Goal: Task Accomplishment & Management: Manage account settings

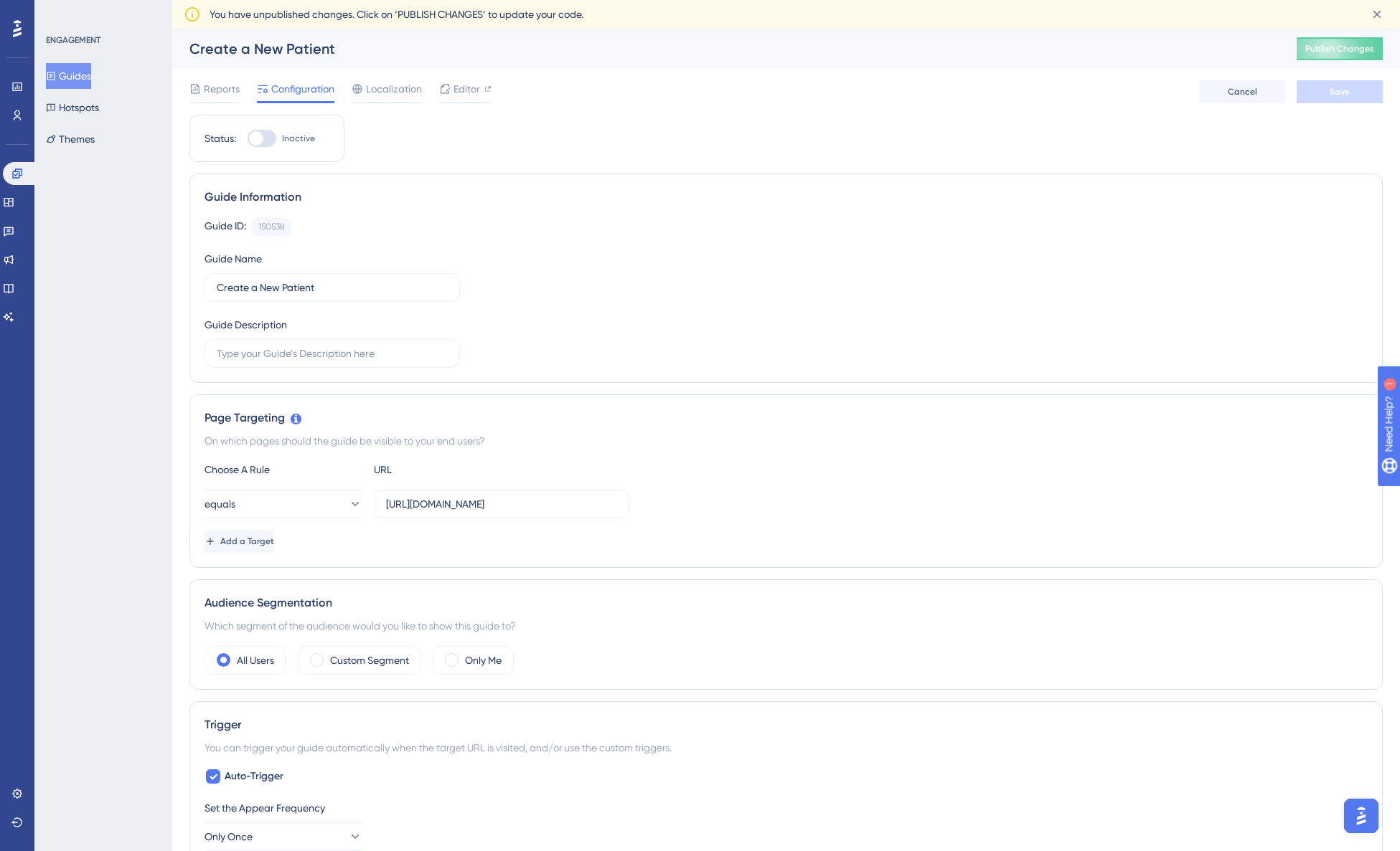
click at [267, 138] on div at bounding box center [262, 139] width 28 height 18
click at [248, 138] on input "Inactive" at bounding box center [247, 138] width 1 height 1
checkbox input "true"
click at [459, 504] on input "[URL][DOMAIN_NAME]" at bounding box center [502, 504] width 231 height 16
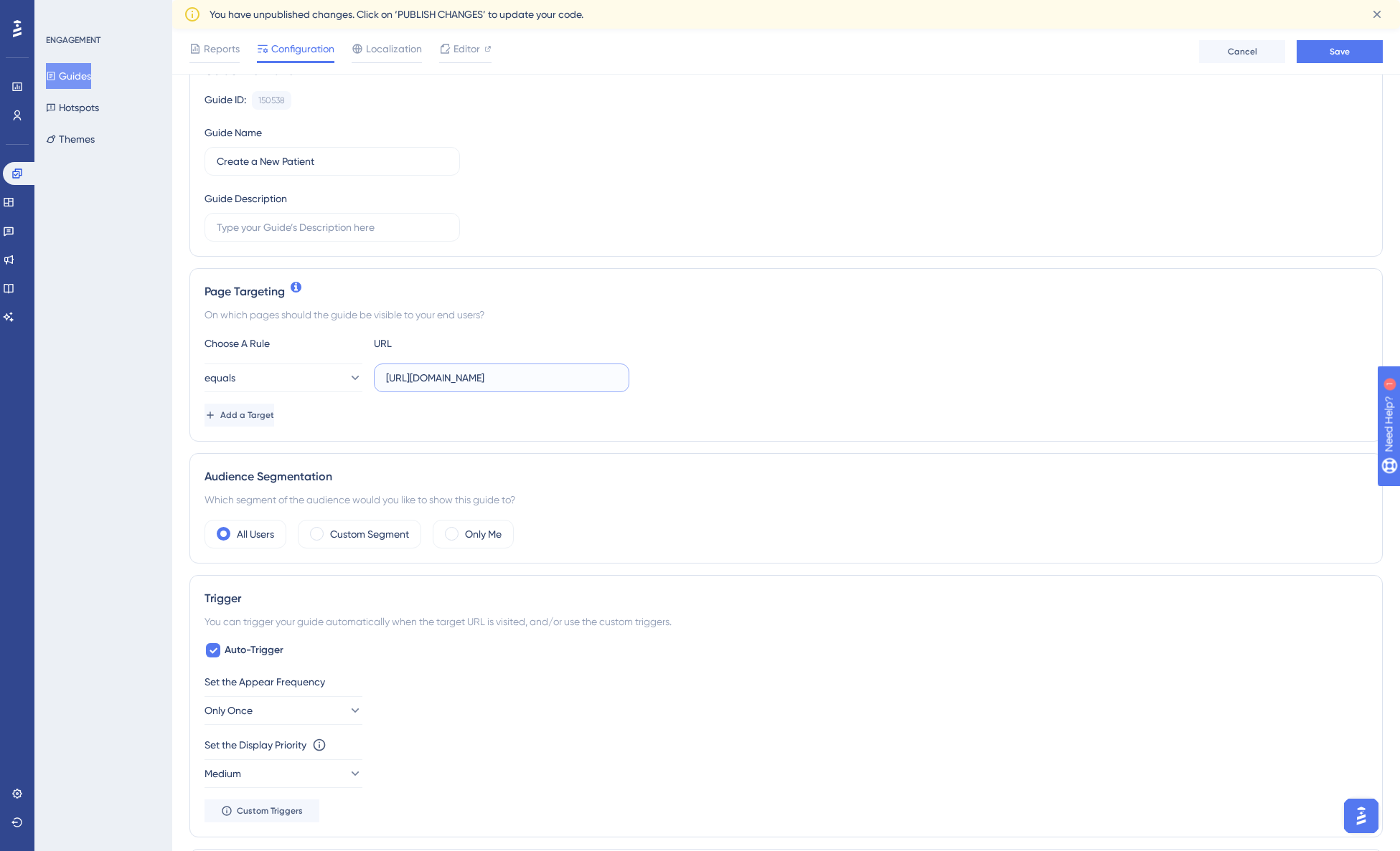
scroll to position [189, 0]
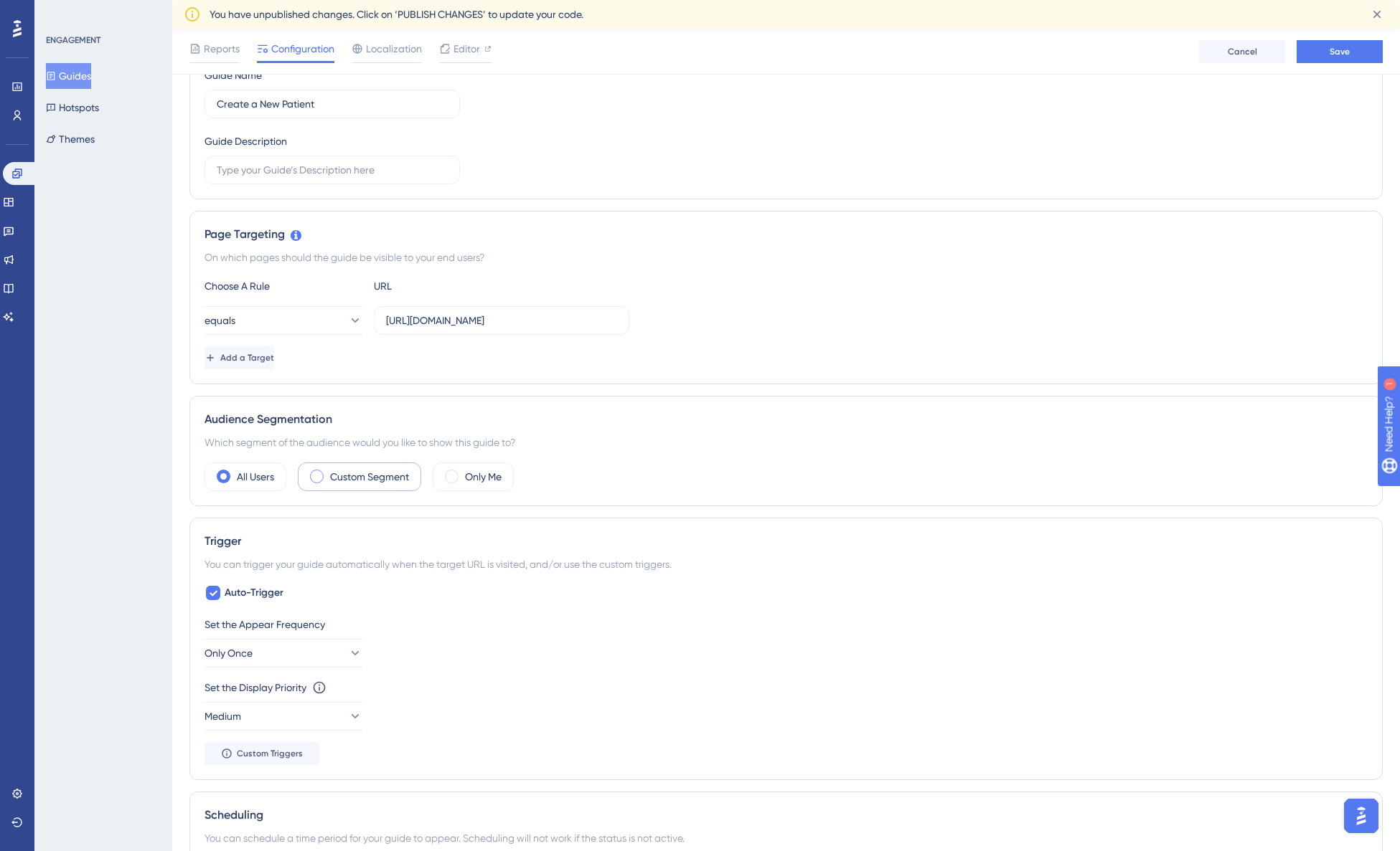
click at [320, 479] on span at bounding box center [316, 477] width 14 height 14
click at [328, 472] on input "radio" at bounding box center [328, 472] width 0 height 0
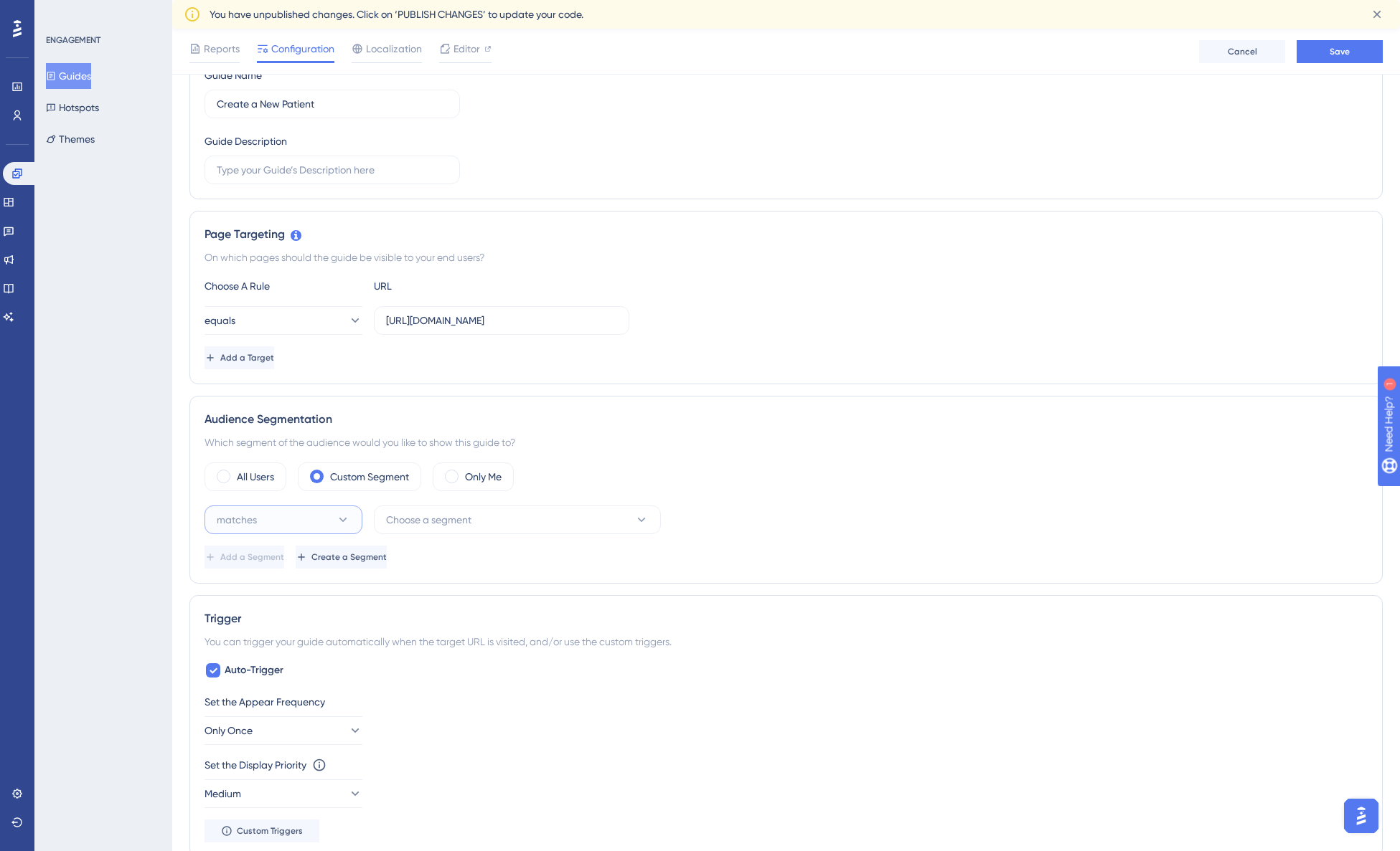
click at [310, 516] on button "matches" at bounding box center [283, 519] width 158 height 28
click at [456, 528] on span "Choose a segment" at bounding box center [428, 520] width 85 height 18
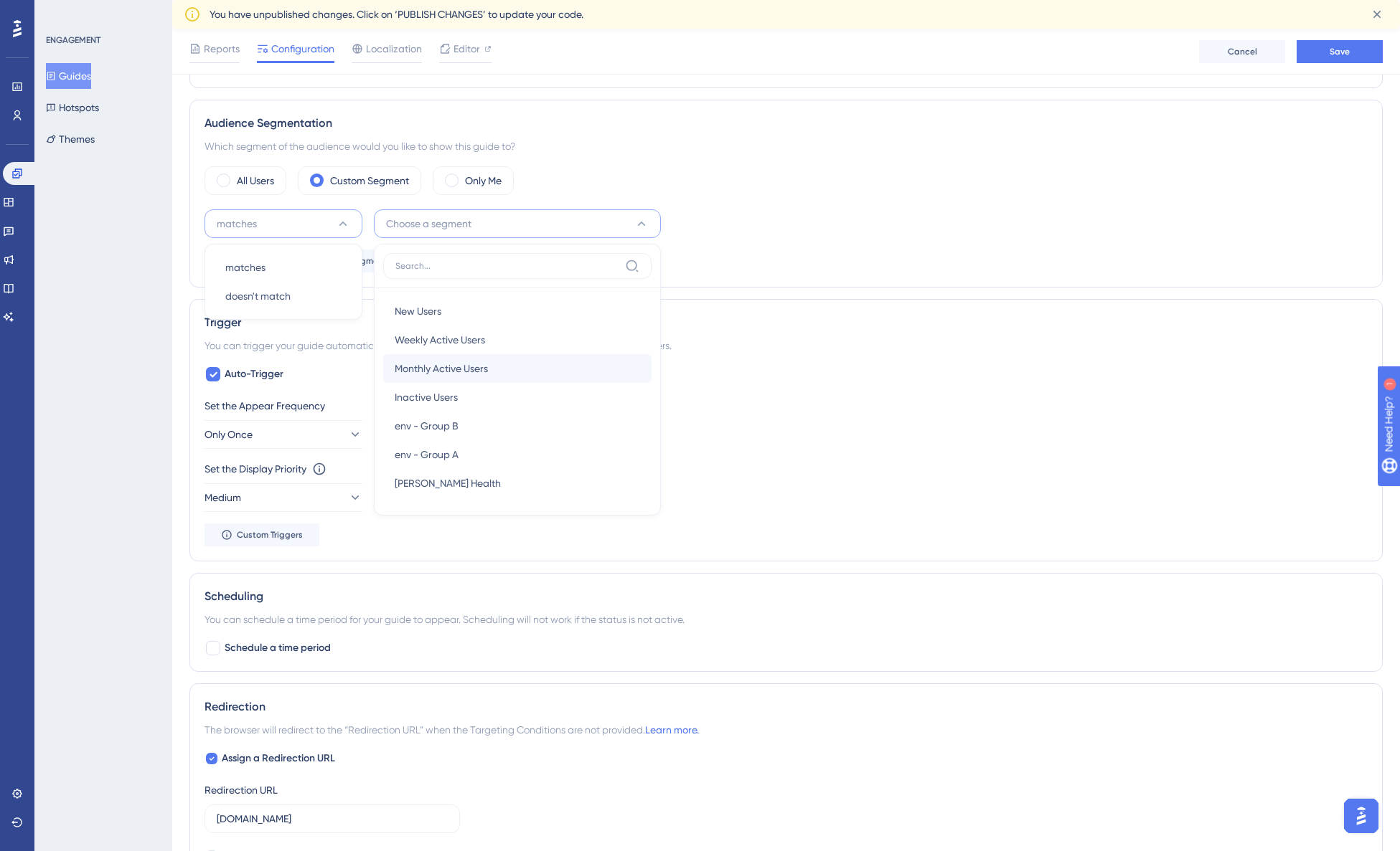
scroll to position [492, 0]
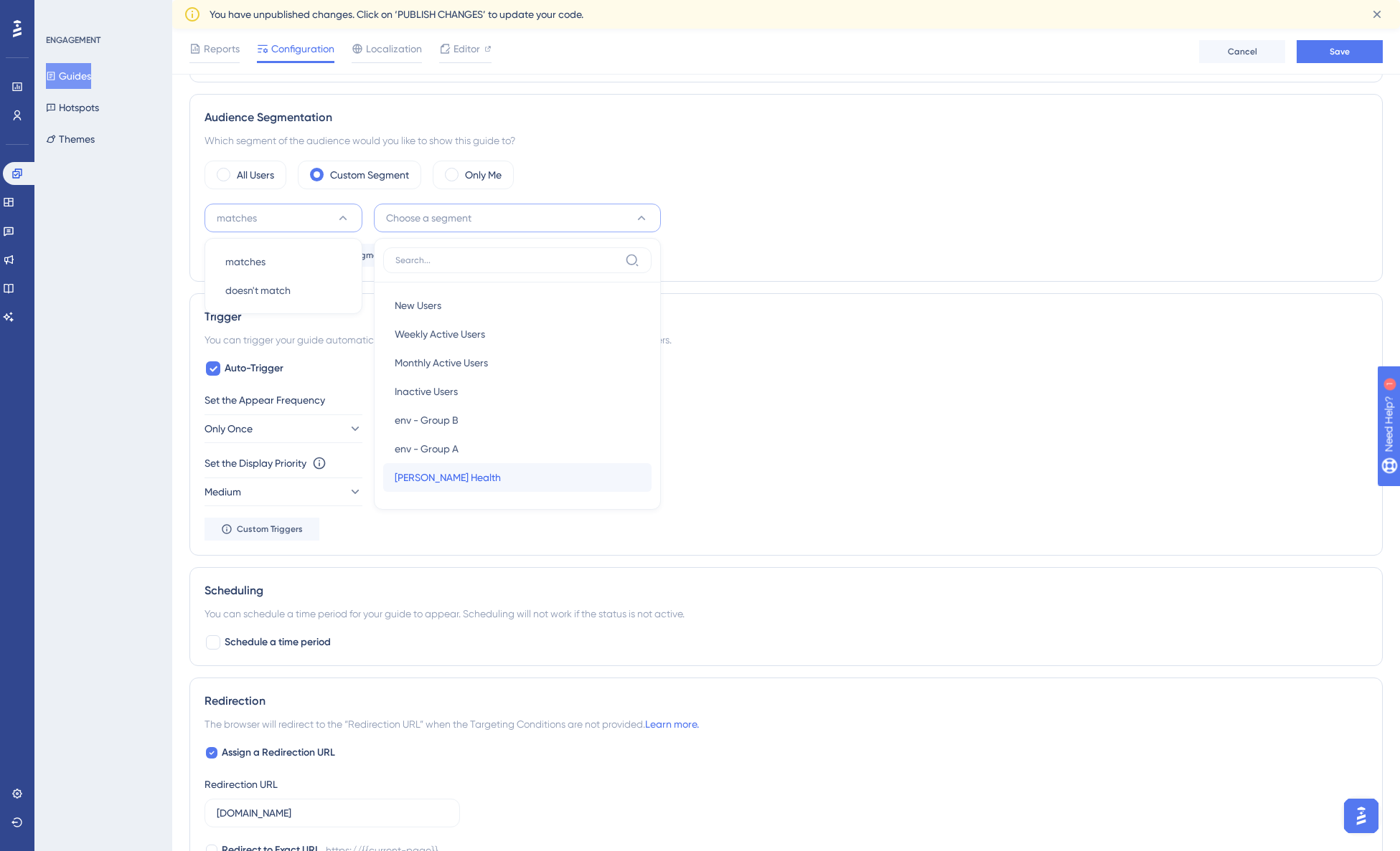
drag, startPoint x: 458, startPoint y: 476, endPoint x: 507, endPoint y: 468, distance: 49.6
click at [458, 476] on span "[PERSON_NAME] Health" at bounding box center [448, 478] width 106 height 18
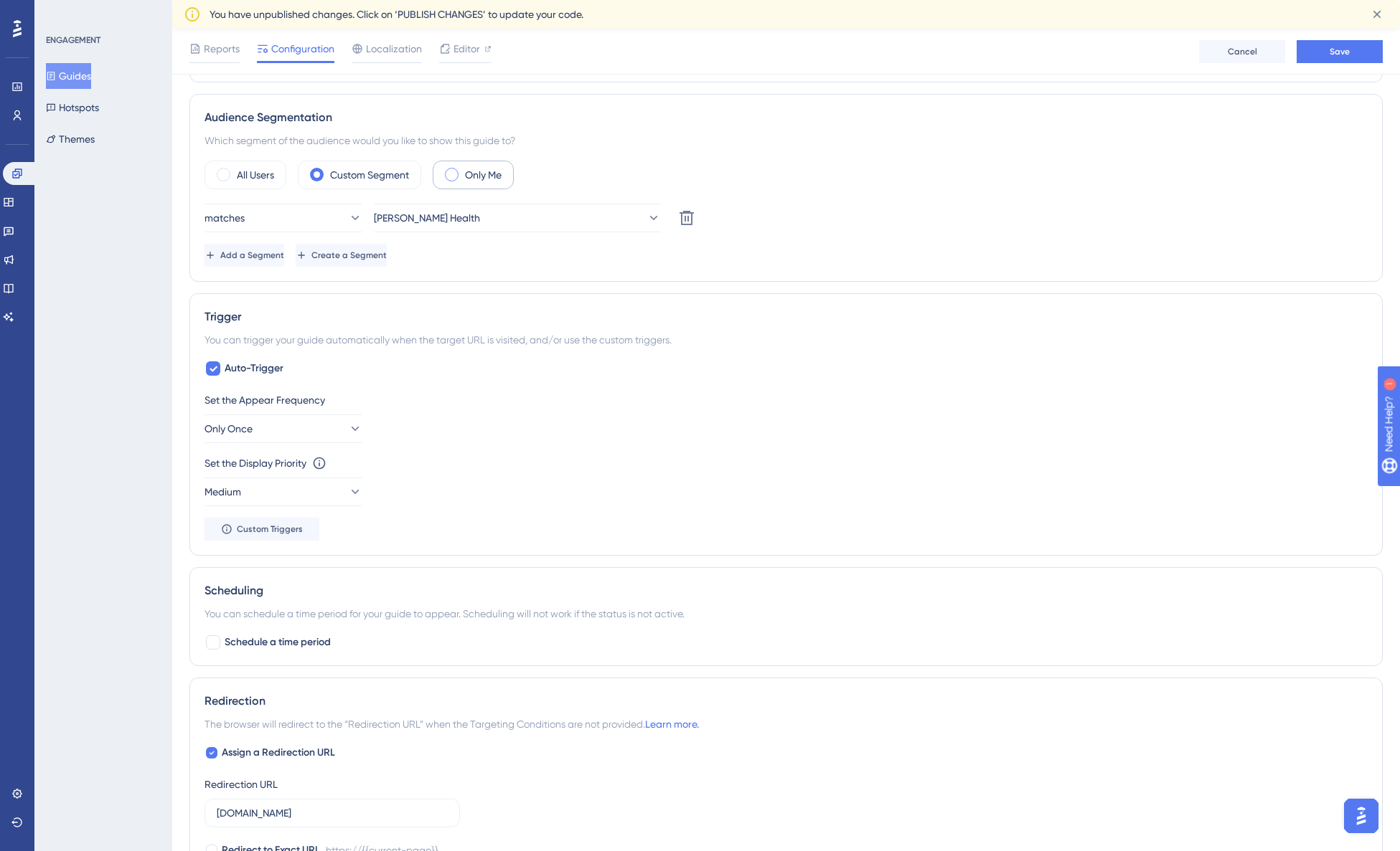
click at [457, 170] on span at bounding box center [452, 174] width 14 height 14
click at [462, 170] on input "radio" at bounding box center [462, 170] width 0 height 0
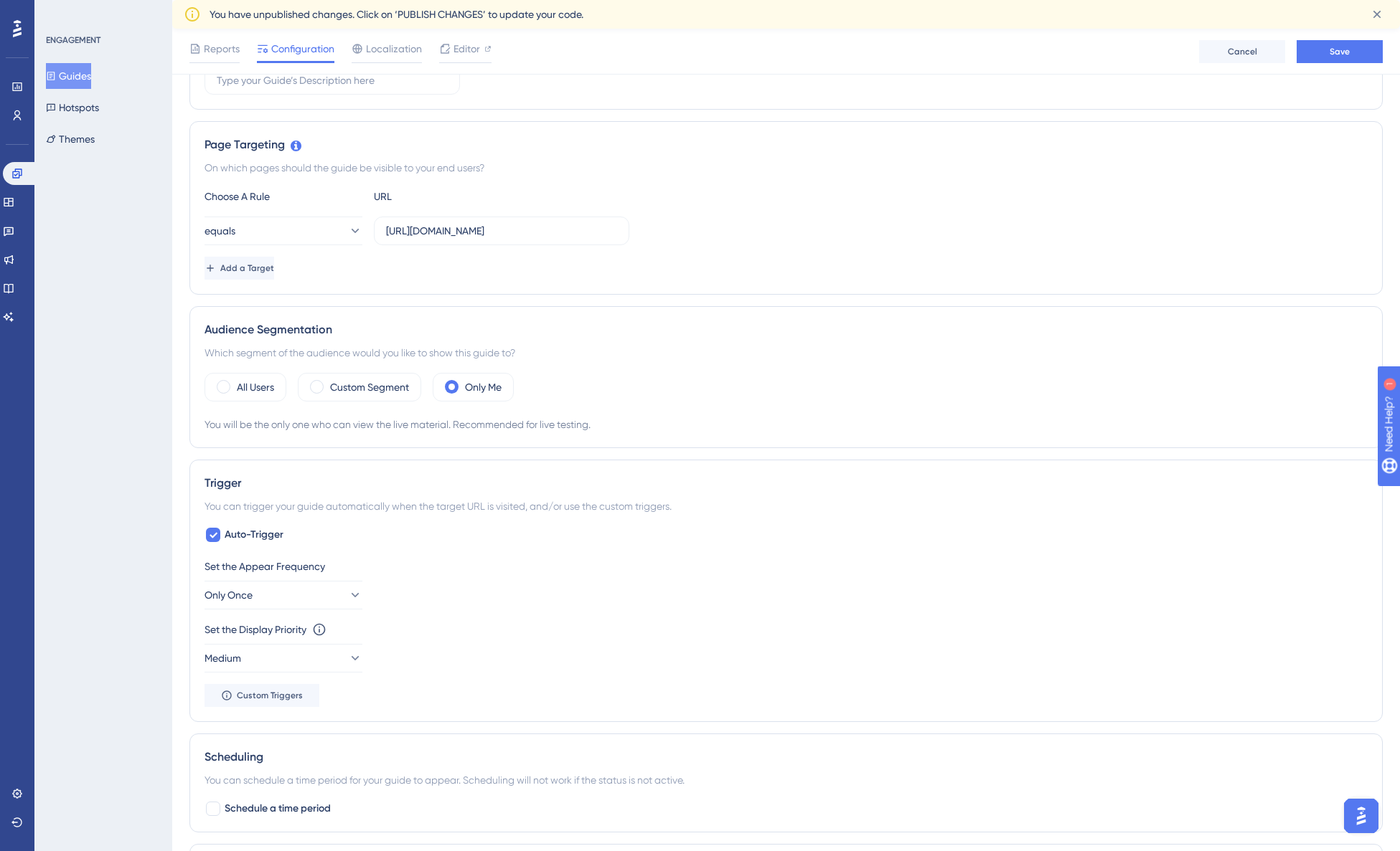
scroll to position [274, 0]
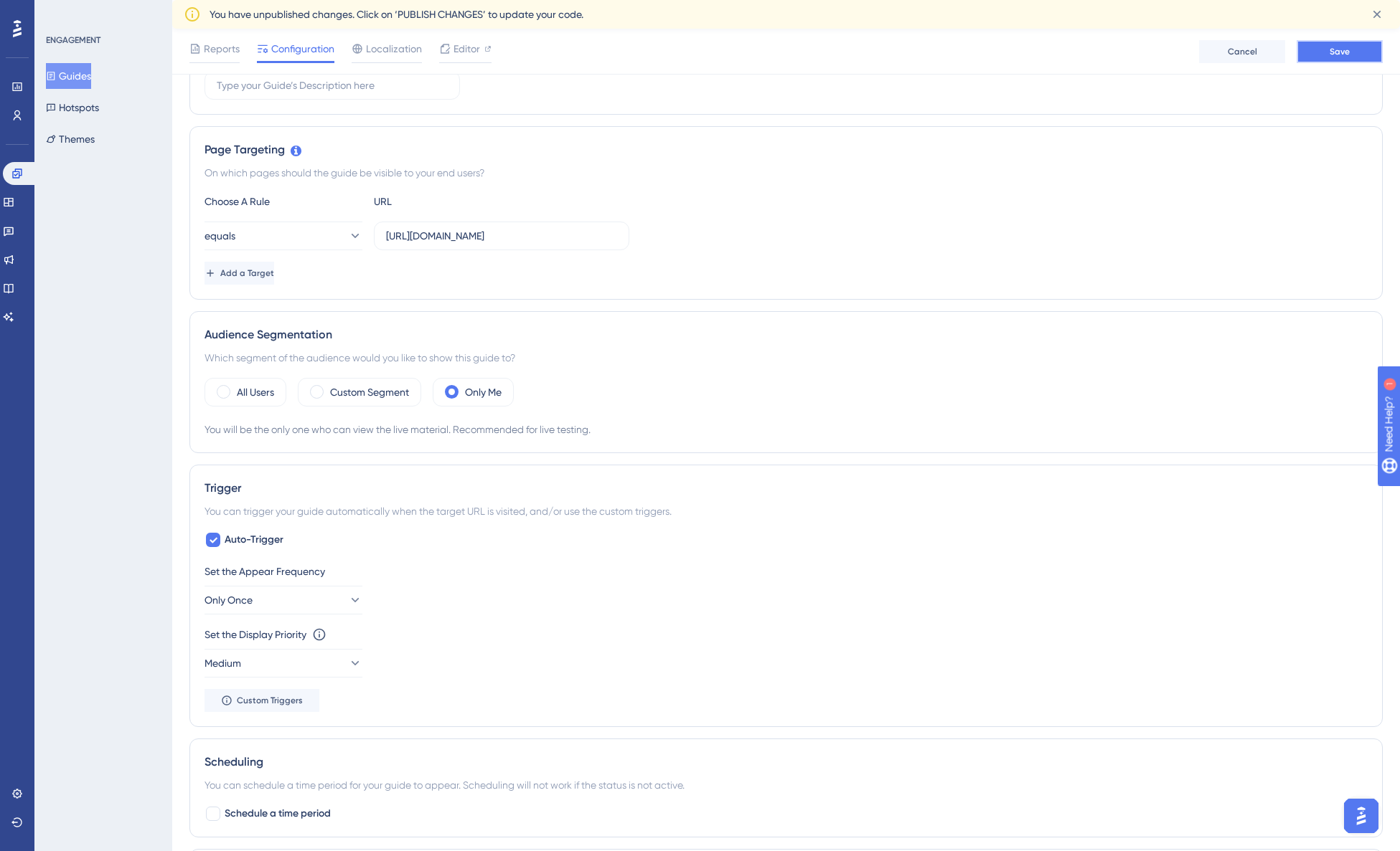
click at [1349, 55] on span "Save" at bounding box center [1339, 52] width 21 height 12
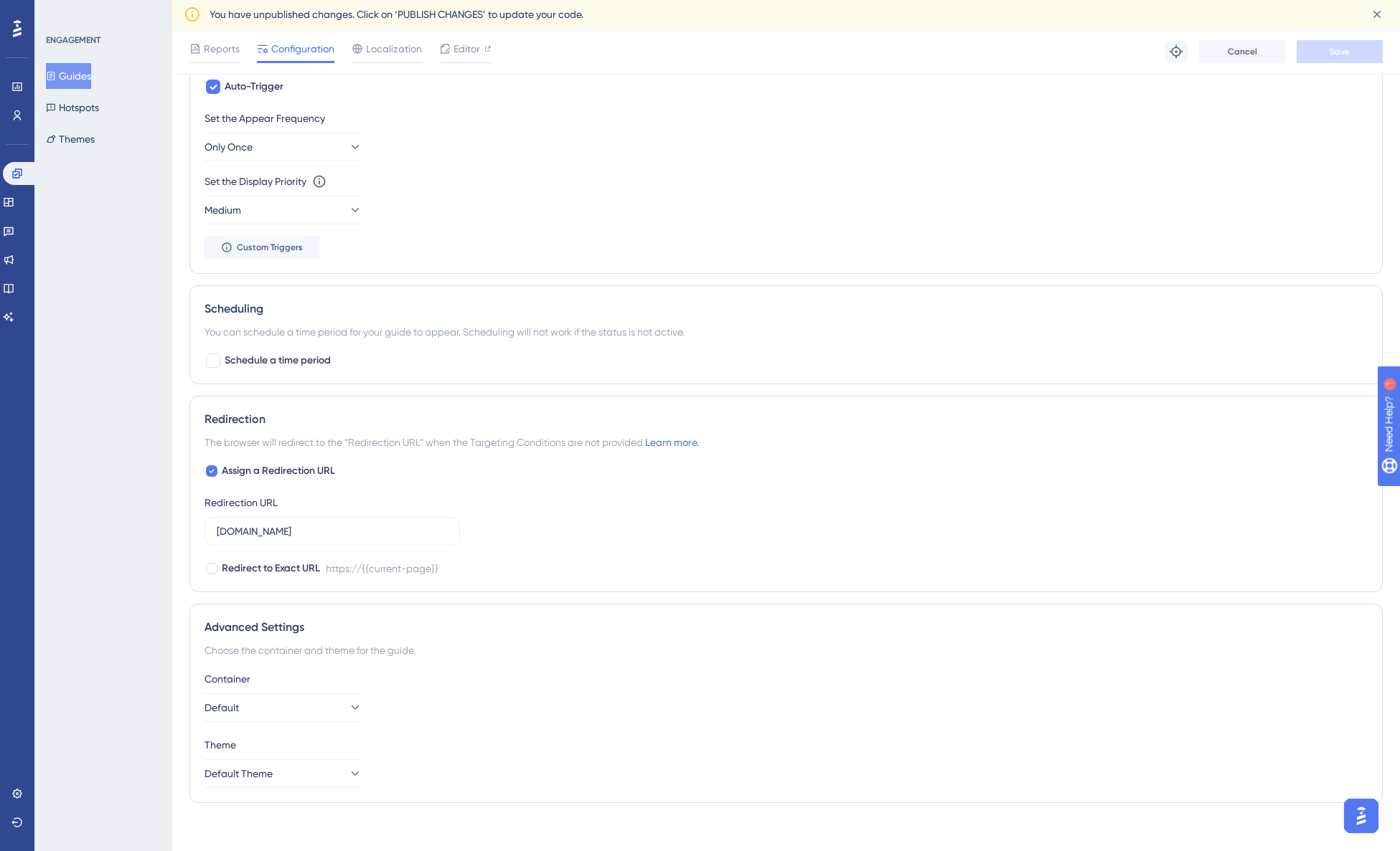
scroll to position [736, 0]
